Goal: Complete application form: Complete application form

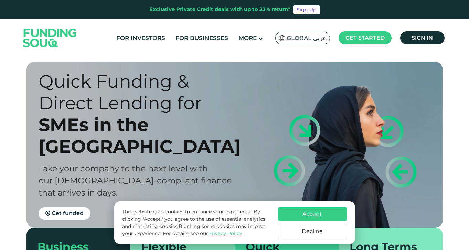
click at [312, 231] on button "Decline" at bounding box center [312, 231] width 69 height 14
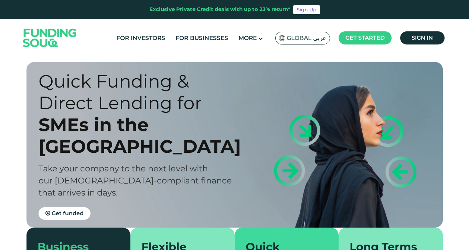
click at [194, 40] on link "For Businesses" at bounding box center [202, 37] width 56 height 11
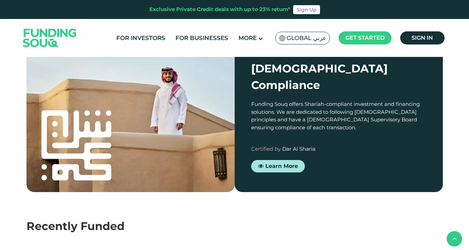
scroll to position [608, 0]
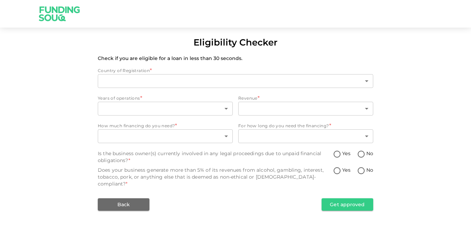
type input "1"
click at [164, 108] on body "Eligibility Checker Check if you are eligible for a loan in less than 30 second…" at bounding box center [235, 125] width 471 height 250
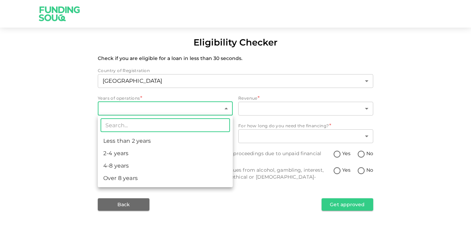
click at [128, 140] on li "Less than 2 years" at bounding box center [165, 141] width 135 height 12
type input "1"
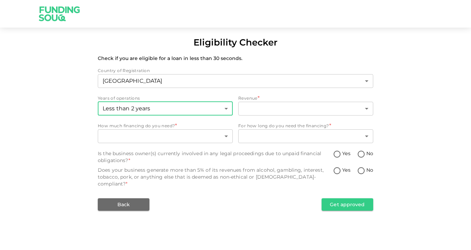
click at [277, 107] on body "Eligibility Checker Check if you are eligible for a loan in less than 30 second…" at bounding box center [235, 125] width 471 height 250
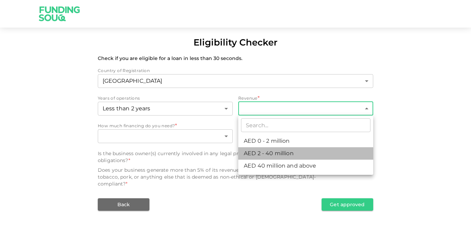
click at [256, 149] on li "AED 2 - 40 million" at bounding box center [305, 153] width 135 height 12
type input "2"
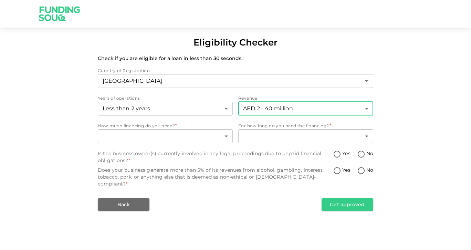
click at [188, 135] on body "Eligibility Checker Check if you are eligible for a loan in less than 30 second…" at bounding box center [235, 125] width 471 height 250
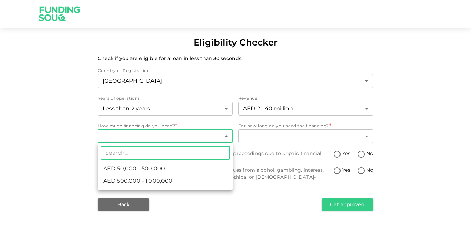
click at [156, 178] on span "AED 500,000 - 1,000,000" at bounding box center [137, 181] width 69 height 8
type input "2"
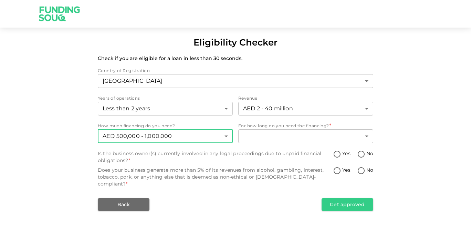
click at [290, 135] on body "Eligibility Checker Check if you are eligible for a loan in less than 30 second…" at bounding box center [235, 125] width 471 height 250
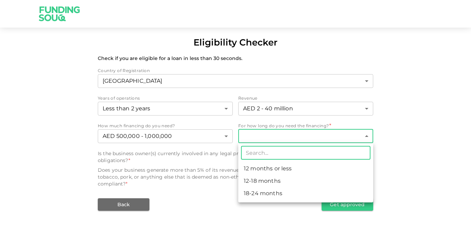
click at [259, 191] on li "18-24 months" at bounding box center [305, 193] width 135 height 12
type input "3"
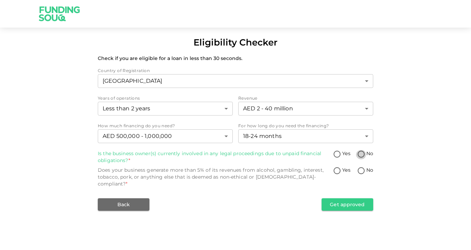
click at [360, 152] on input "No" at bounding box center [361, 154] width 10 height 9
radio input "true"
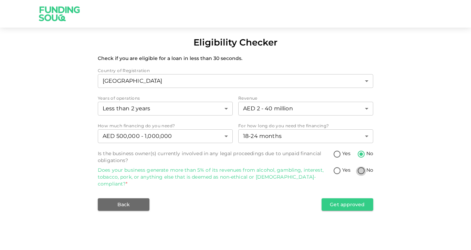
click at [361, 170] on input "No" at bounding box center [361, 170] width 10 height 9
radio input "true"
click at [344, 198] on button "Get approved" at bounding box center [348, 204] width 52 height 12
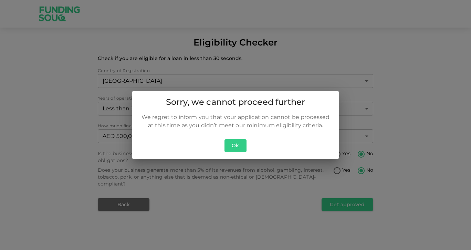
click at [233, 146] on button "Ok" at bounding box center [235, 145] width 22 height 13
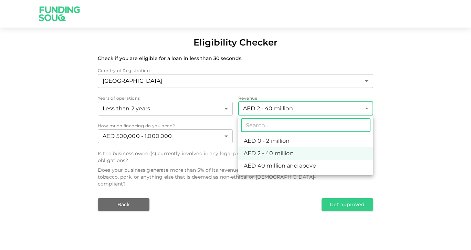
click at [273, 113] on body "Eligibility Checker Check if you are eligible for a loan in less than 30 second…" at bounding box center [235, 125] width 471 height 250
click at [257, 152] on li "AED 2 - 40 million" at bounding box center [305, 153] width 135 height 12
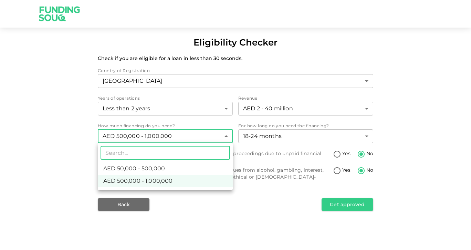
click at [203, 134] on body "Eligibility Checker Check if you are eligible for a loan in less than 30 second…" at bounding box center [235, 125] width 471 height 250
click at [162, 178] on span "AED 500,000 - 1,000,000" at bounding box center [137, 181] width 69 height 8
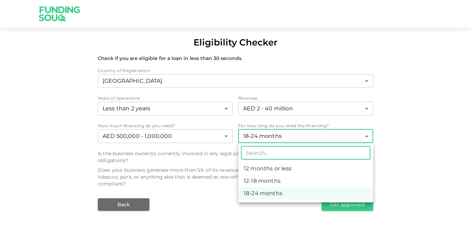
click at [306, 132] on body "Eligibility Checker Check if you are eligible for a loan in less than 30 second…" at bounding box center [235, 125] width 471 height 250
click at [264, 180] on li "12-18 months" at bounding box center [305, 181] width 135 height 12
type input "2"
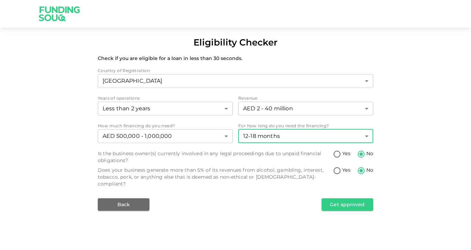
click at [345, 198] on button "Get approved" at bounding box center [348, 204] width 52 height 12
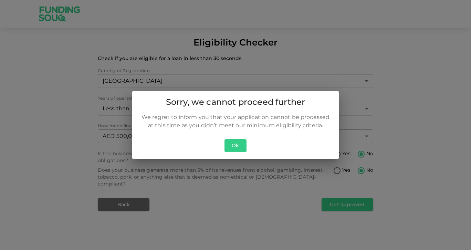
click at [235, 143] on button "Ok" at bounding box center [235, 145] width 22 height 13
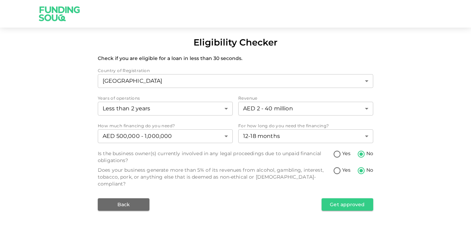
click at [286, 106] on body "Eligibility Checker Check if you are eligible for a loan in less than 30 second…" at bounding box center [235, 125] width 471 height 250
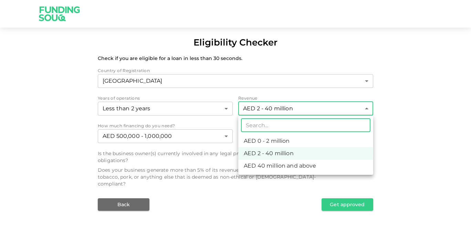
click at [261, 143] on li "AED 0 - 2 million" at bounding box center [305, 141] width 135 height 12
type input "1"
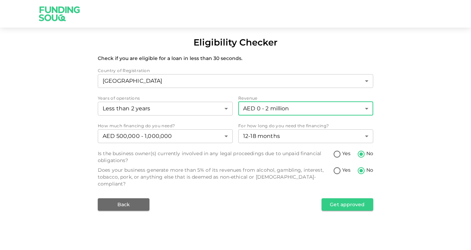
click at [346, 198] on button "Get approved" at bounding box center [348, 204] width 52 height 12
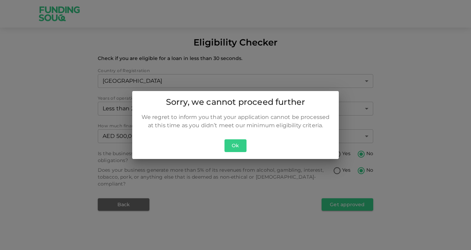
click at [238, 141] on button "Ok" at bounding box center [235, 145] width 22 height 13
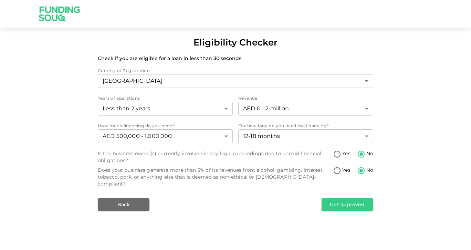
click at [148, 108] on body "Eligibility Checker Check if you are eligible for a loan in less than 30 second…" at bounding box center [235, 125] width 471 height 250
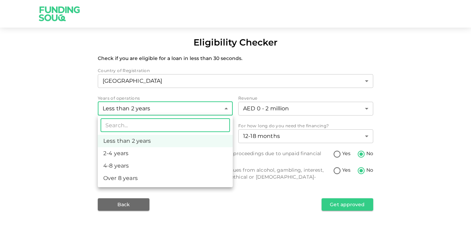
click at [121, 151] on li "2-4 years" at bounding box center [165, 153] width 135 height 12
type input "2"
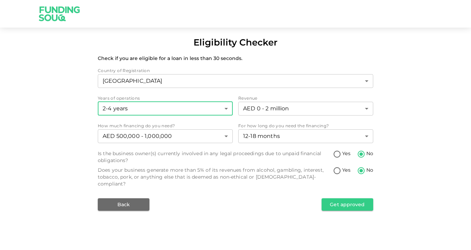
click at [340, 198] on button "Get approved" at bounding box center [348, 204] width 52 height 12
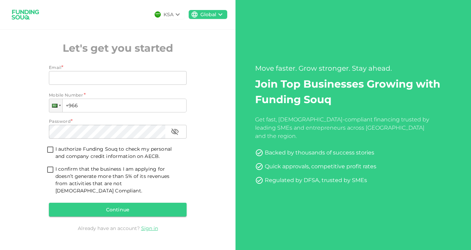
click at [90, 83] on input "Email" at bounding box center [114, 78] width 130 height 14
click at [19, 84] on div "KSA Global Let's get you started Email * Email Email Mobile Number * Phone +966…" at bounding box center [117, 125] width 235 height 250
click at [56, 107] on div at bounding box center [55, 106] width 6 height 4
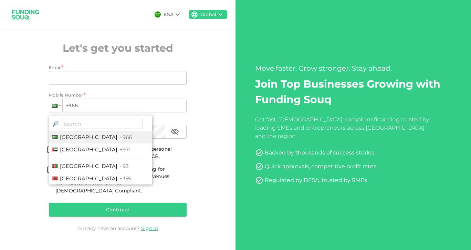
click at [94, 152] on span "[GEOGRAPHIC_DATA]" at bounding box center [88, 149] width 57 height 7
type input "+971"
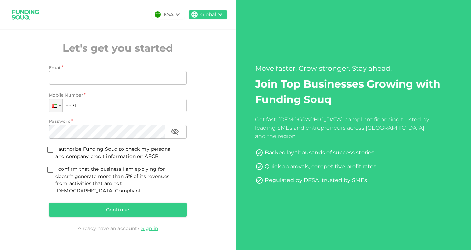
click at [68, 82] on input "Email" at bounding box center [114, 78] width 130 height 14
type input "[EMAIL_ADDRESS][DOMAIN_NAME]"
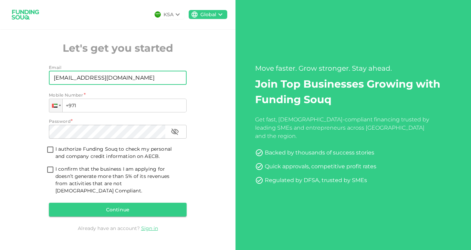
click at [99, 107] on input "+971" at bounding box center [118, 105] width 138 height 14
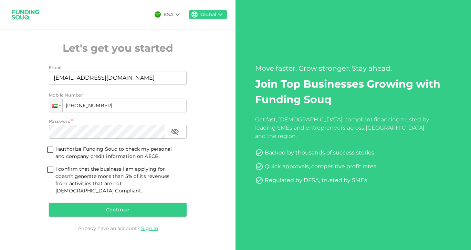
type input "[PHONE_NUMBER]"
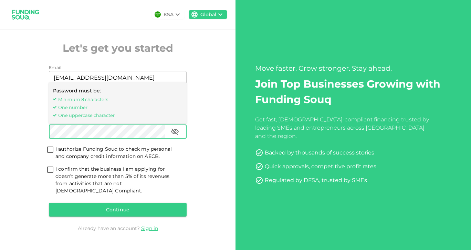
click at [50, 154] on input "I authorize Funding Souq to check my personal and company credit information on…" at bounding box center [50, 149] width 10 height 9
checkbox input "true"
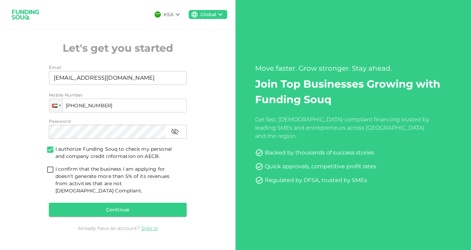
click at [50, 172] on input "I confirm that the business I am applying for doesn’t generate more than 5% of …" at bounding box center [50, 169] width 10 height 9
checkbox input "true"
click at [106, 204] on button "Continue" at bounding box center [118, 209] width 138 height 14
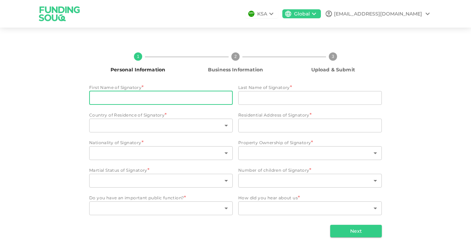
click at [131, 97] on input "First Name of Signatory" at bounding box center [161, 98] width 144 height 14
drag, startPoint x: 201, startPoint y: 97, endPoint x: 133, endPoint y: 99, distance: 68.9
click at [133, 99] on input "[PERSON_NAME] [PERSON_NAME] SHEIKH" at bounding box center [161, 98] width 144 height 14
type input "[PERSON_NAME] [PERSON_NAME] SHEIKH"
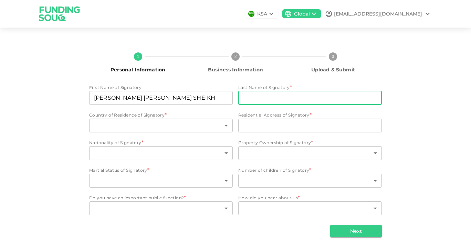
click at [266, 98] on input "Last Name of Signatory" at bounding box center [310, 98] width 144 height 14
paste input "[PERSON_NAME]"
type input "[PERSON_NAME]"
click at [207, 98] on input "[PERSON_NAME] [PERSON_NAME] SHEIKH" at bounding box center [161, 98] width 144 height 14
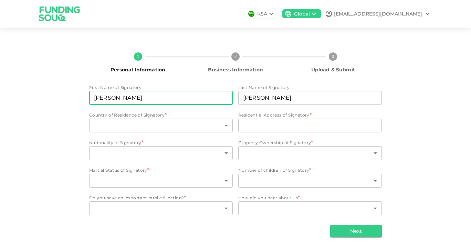
type input "[PERSON_NAME]"
click at [151, 122] on body "KSA Global [EMAIL_ADDRESS][DOMAIN_NAME] 1 Personal Information 2 Business Infor…" at bounding box center [235, 125] width 471 height 250
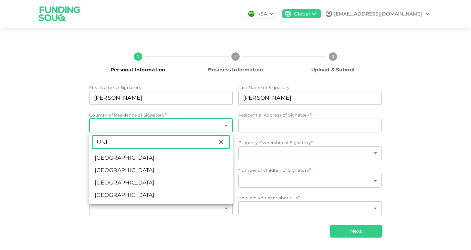
type input "UNI"
click at [110, 157] on li "[GEOGRAPHIC_DATA]" at bounding box center [161, 157] width 144 height 12
type input "2"
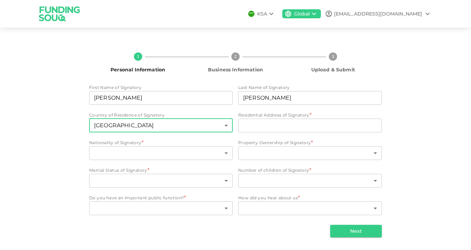
click at [271, 126] on input "Residential Address of Signatory" at bounding box center [310, 125] width 144 height 14
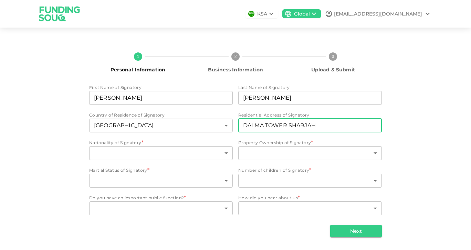
type input "DALMA TOWER SHARJAH"
click at [146, 153] on body "KSA Global [EMAIL_ADDRESS][DOMAIN_NAME] 1 Personal Information 2 Business Infor…" at bounding box center [235, 125] width 471 height 250
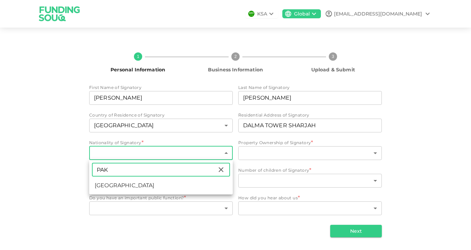
type input "PAK"
click at [166, 185] on li "[GEOGRAPHIC_DATA]" at bounding box center [161, 185] width 144 height 12
type input "149"
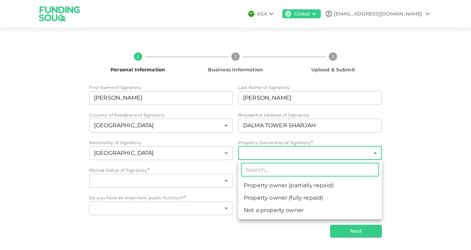
click at [281, 152] on body "KSA Global [EMAIL_ADDRESS][DOMAIN_NAME] 1 Personal Information 2 Business Infor…" at bounding box center [235, 125] width 471 height 250
click at [266, 210] on li "Not a property owner" at bounding box center [310, 210] width 144 height 12
type input "3"
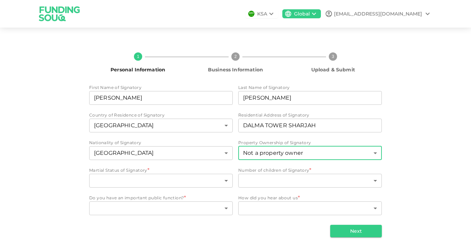
click at [150, 178] on body "KSA Global [EMAIL_ADDRESS][DOMAIN_NAME] 1 Personal Information 2 Business Infor…" at bounding box center [235, 125] width 471 height 250
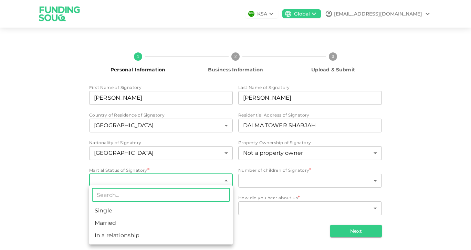
click at [109, 225] on li "Married" at bounding box center [161, 223] width 144 height 12
type input "2"
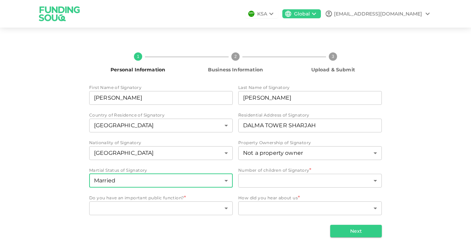
click at [280, 177] on body "KSA Global [EMAIL_ADDRESS][DOMAIN_NAME] 1 Personal Information 2 Business Infor…" at bounding box center [235, 125] width 471 height 250
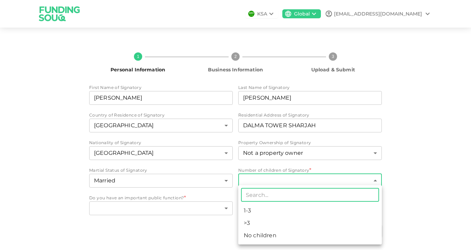
click at [250, 211] on li "1-3" at bounding box center [310, 210] width 144 height 12
type input "1"
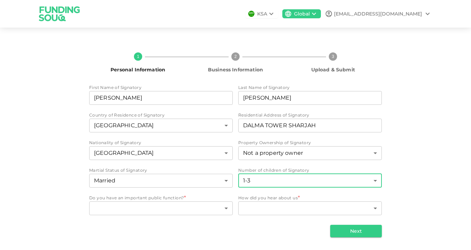
click at [155, 206] on body "KSA Global [EMAIL_ADDRESS][DOMAIN_NAME] 1 Personal Information 2 Business Infor…" at bounding box center [235, 125] width 471 height 250
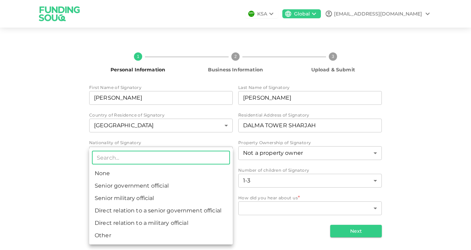
click at [115, 171] on li "None" at bounding box center [161, 173] width 144 height 12
type input "1"
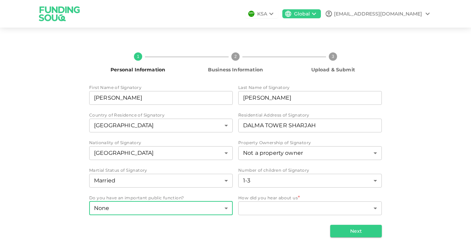
click at [279, 207] on body "KSA Global [EMAIL_ADDRESS][DOMAIN_NAME] 1 Personal Information 2 Business Infor…" at bounding box center [235, 125] width 471 height 250
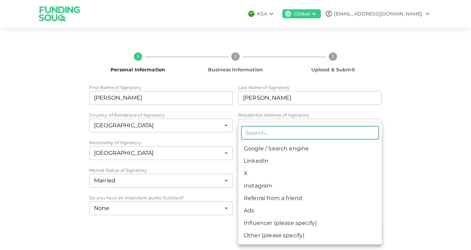
click at [261, 144] on li "Google / Search engine" at bounding box center [310, 148] width 144 height 12
type input "1"
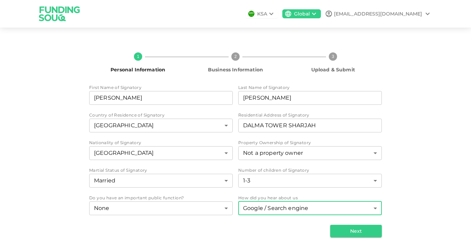
click at [350, 228] on button "Next" at bounding box center [356, 230] width 52 height 12
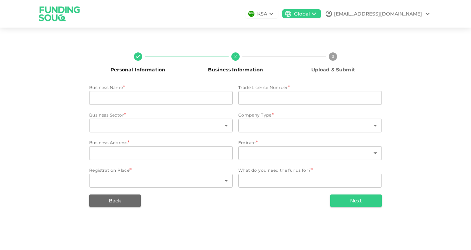
click at [114, 94] on input "businessName" at bounding box center [161, 98] width 144 height 14
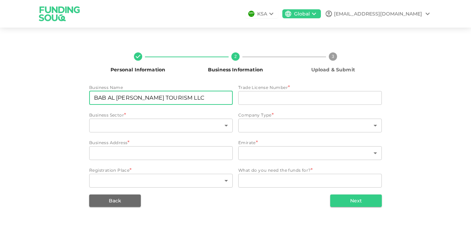
type input "BAB AL [PERSON_NAME] TOURISM LLC"
click at [274, 96] on input "tradeLicenseNumber" at bounding box center [310, 98] width 144 height 14
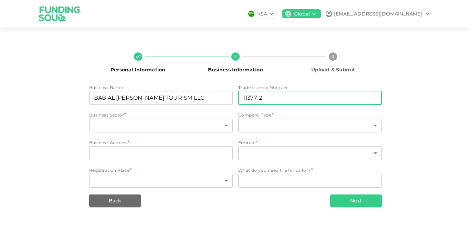
type input "1137712"
click at [136, 128] on body "KSA Global [EMAIL_ADDRESS][DOMAIN_NAME] Personal Information 2 Business Informa…" at bounding box center [235, 125] width 471 height 250
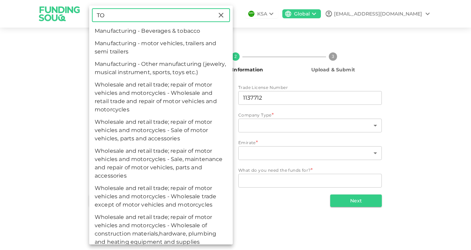
type input "T"
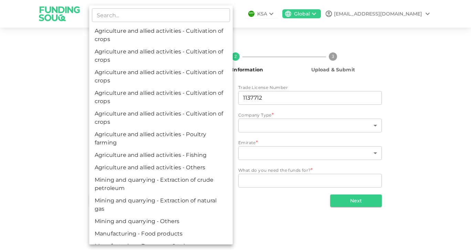
click at [180, 12] on input "text" at bounding box center [161, 15] width 138 height 14
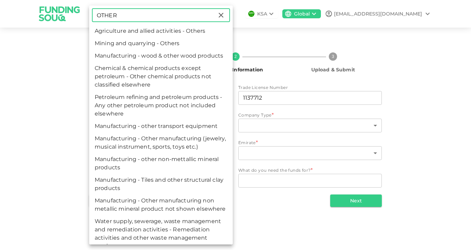
type input "OTHER"
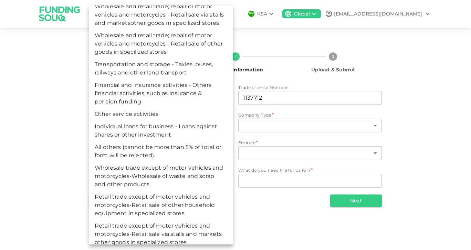
scroll to position [315, 0]
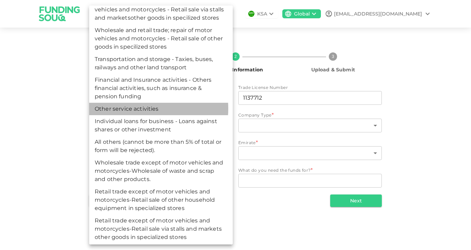
click at [133, 115] on li "Other service activities" at bounding box center [161, 109] width 144 height 12
type input "118"
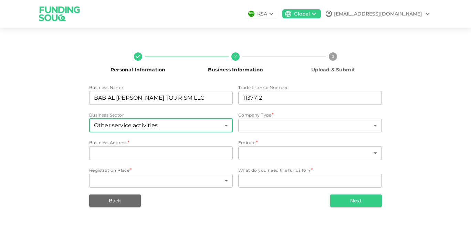
scroll to position [249, 0]
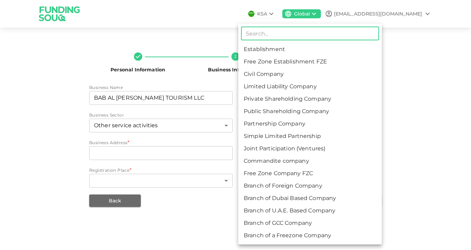
click at [292, 119] on body "KSA Global [EMAIL_ADDRESS][DOMAIN_NAME] Personal Information 2 Business Informa…" at bounding box center [235, 125] width 471 height 250
click at [280, 87] on li "Limited Liability Company" at bounding box center [310, 86] width 144 height 12
type input "4"
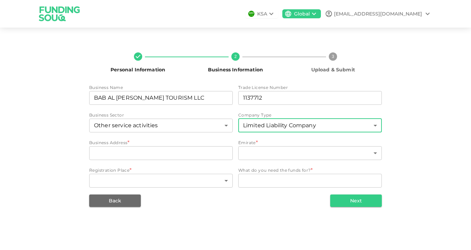
click at [123, 152] on input "businessAddress" at bounding box center [161, 153] width 144 height 14
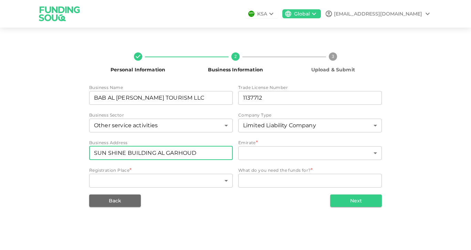
type input "SUN SHINE BUILDING AL GARHOUD"
click at [313, 151] on body "KSA Global [EMAIL_ADDRESS][DOMAIN_NAME] Personal Information 2 Business Informa…" at bounding box center [235, 125] width 471 height 250
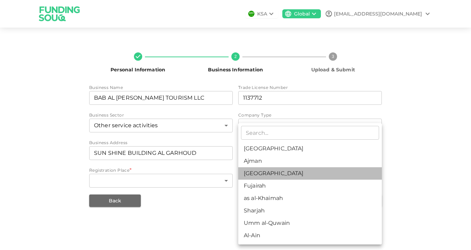
click at [259, 171] on li "[GEOGRAPHIC_DATA]" at bounding box center [310, 173] width 144 height 12
type input "3"
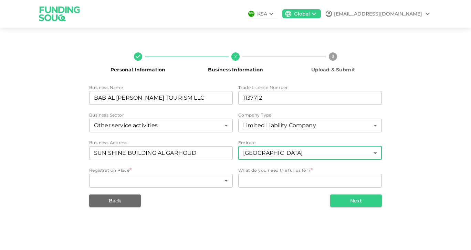
click at [183, 177] on body "KSA Global [EMAIL_ADDRESS][DOMAIN_NAME] Personal Information 2 Business Informa…" at bounding box center [235, 125] width 471 height 250
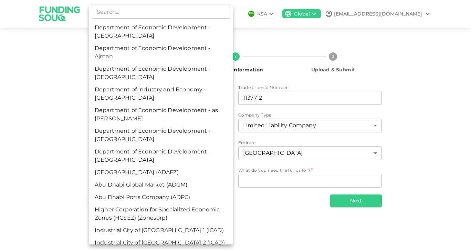
scroll to position [0, 0]
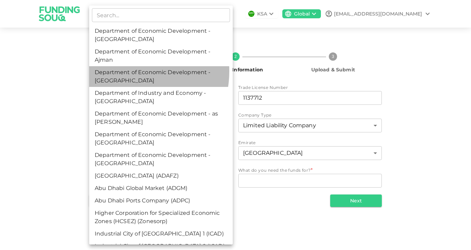
click at [125, 71] on li "Department of Economic Development - [GEOGRAPHIC_DATA]" at bounding box center [161, 76] width 144 height 21
type input "3"
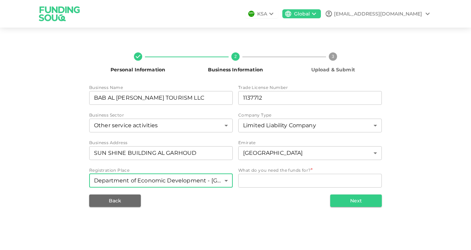
click at [279, 182] on textarea "WhatDoYouNeedFundsFor" at bounding box center [310, 180] width 134 height 8
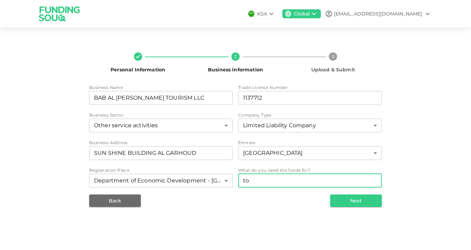
type textarea "t"
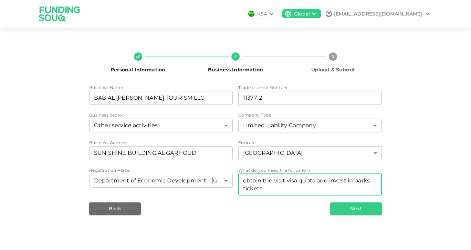
type textarea "obtain the visit visa quota and invest in parks tickets"
click at [354, 210] on button "Next" at bounding box center [356, 208] width 52 height 12
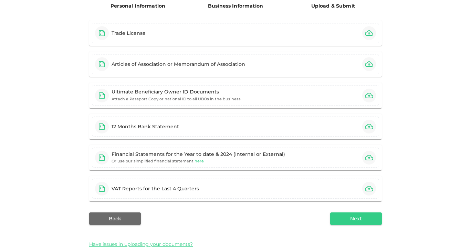
scroll to position [77, 0]
